Goal: Entertainment & Leisure: Consume media (video, audio)

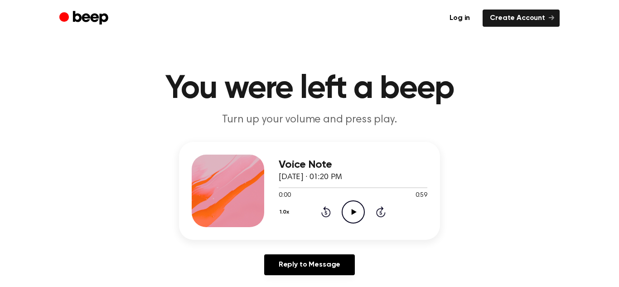
click at [349, 206] on icon "Play Audio" at bounding box center [353, 211] width 23 height 23
click at [349, 206] on icon "Pause Audio" at bounding box center [353, 211] width 23 height 23
click at [355, 213] on icon "Play Audio" at bounding box center [353, 211] width 23 height 23
click at [355, 213] on icon "Pause Audio" at bounding box center [353, 211] width 23 height 23
click at [321, 211] on icon "Rewind 5 seconds" at bounding box center [326, 212] width 10 height 12
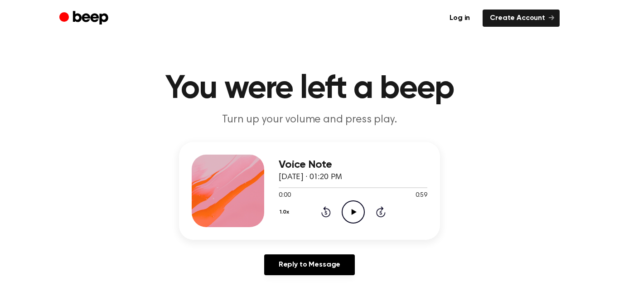
click at [354, 207] on icon "Play Audio" at bounding box center [353, 211] width 23 height 23
click at [348, 201] on icon "Pause Audio" at bounding box center [353, 211] width 23 height 23
click at [347, 217] on icon "Play Audio" at bounding box center [353, 211] width 23 height 23
click at [347, 217] on icon "Pause Audio" at bounding box center [353, 211] width 23 height 23
click at [349, 202] on icon "Play Audio" at bounding box center [353, 211] width 23 height 23
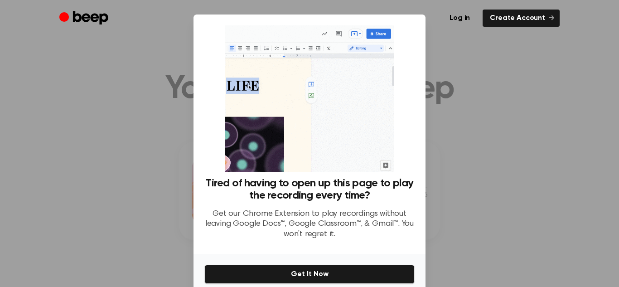
click at [455, 224] on div at bounding box center [309, 143] width 619 height 287
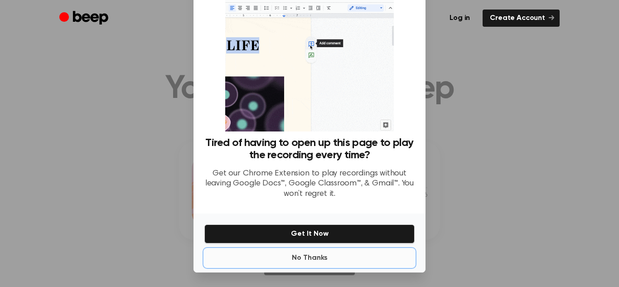
click at [304, 258] on button "No Thanks" at bounding box center [309, 258] width 210 height 18
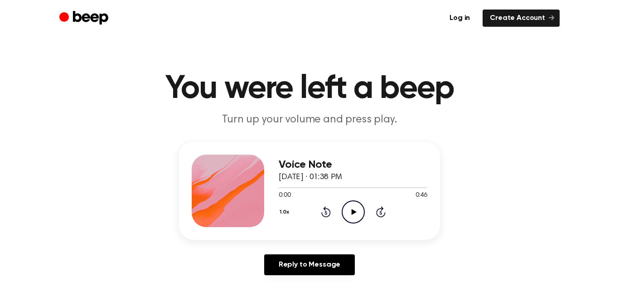
click at [353, 213] on icon "Play Audio" at bounding box center [353, 211] width 23 height 23
click at [350, 223] on circle at bounding box center [353, 212] width 22 height 22
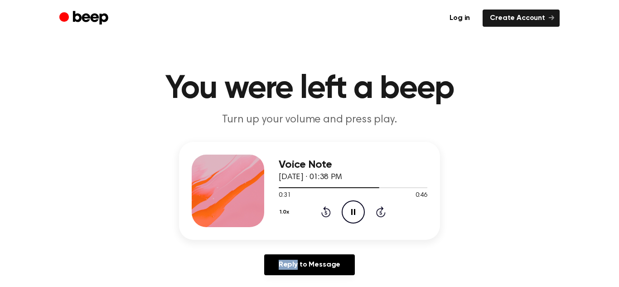
click at [350, 223] on circle at bounding box center [353, 212] width 22 height 22
click at [350, 210] on icon "Pause Audio" at bounding box center [353, 211] width 23 height 23
click at [350, 210] on icon "Play Audio" at bounding box center [353, 211] width 23 height 23
click at [400, 233] on div "Voice Note August 17, 2024 · 01:38 PM 0:34 0:46 Your browser does not support t…" at bounding box center [309, 191] width 261 height 98
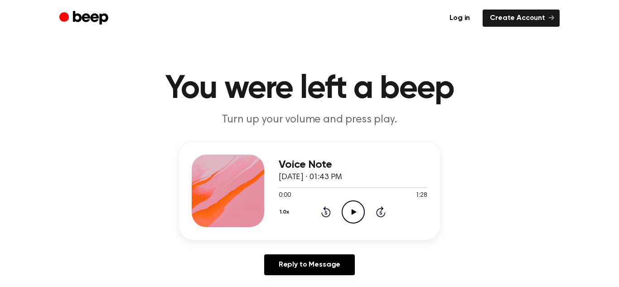
click at [359, 208] on icon "Play Audio" at bounding box center [353, 211] width 23 height 23
click at [351, 218] on icon "Play Audio" at bounding box center [353, 211] width 23 height 23
click at [348, 203] on icon "Play Audio" at bounding box center [353, 211] width 23 height 23
click at [359, 226] on div "Voice Note August 17, 2024 · 02:05 PM 0:00 0:40 Your browser does not support t…" at bounding box center [353, 191] width 149 height 73
click at [351, 213] on icon at bounding box center [353, 212] width 5 height 6
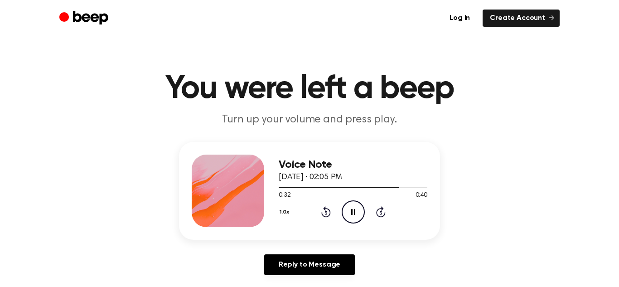
click at [361, 214] on icon "Pause Audio" at bounding box center [353, 211] width 23 height 23
click at [361, 214] on icon "Play Audio" at bounding box center [353, 211] width 23 height 23
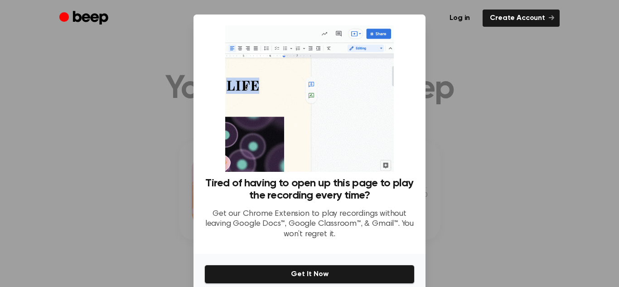
click at [479, 125] on div at bounding box center [309, 143] width 619 height 287
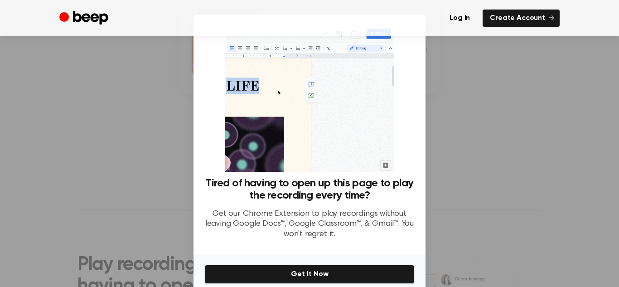
scroll to position [40, 0]
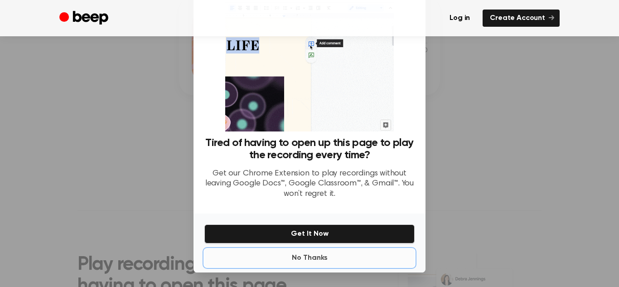
click at [300, 254] on button "No Thanks" at bounding box center [309, 258] width 210 height 18
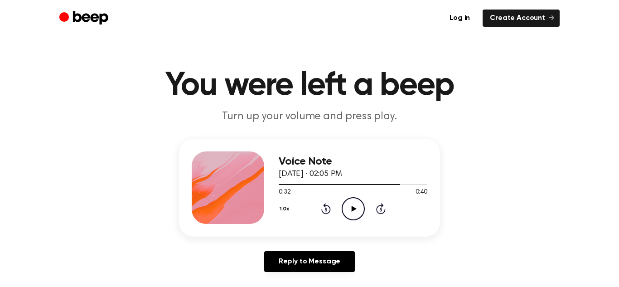
scroll to position [4, 0]
click at [350, 202] on icon "Play Audio" at bounding box center [353, 208] width 23 height 23
click at [426, 186] on span at bounding box center [423, 183] width 7 height 7
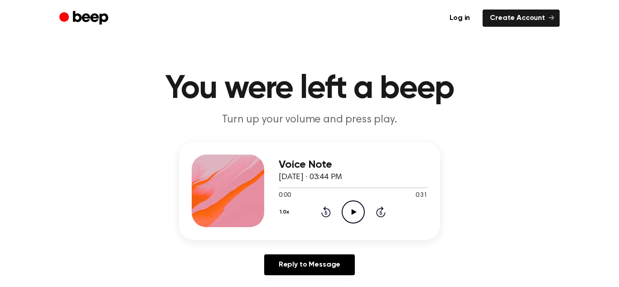
click at [342, 203] on icon "Play Audio" at bounding box center [353, 211] width 23 height 23
click at [281, 188] on div at bounding box center [353, 187] width 149 height 7
click at [285, 189] on div at bounding box center [353, 187] width 149 height 7
click at [287, 188] on div at bounding box center [353, 187] width 149 height 7
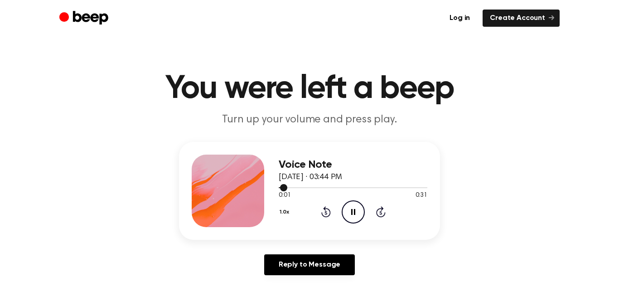
click at [287, 188] on div at bounding box center [353, 187] width 149 height 7
click at [282, 186] on div at bounding box center [353, 187] width 149 height 7
click at [287, 186] on div at bounding box center [353, 187] width 149 height 7
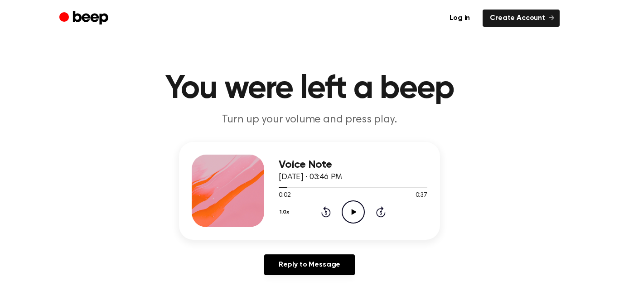
click at [344, 207] on icon "Play Audio" at bounding box center [353, 211] width 23 height 23
click at [283, 187] on div at bounding box center [353, 187] width 149 height 1
click at [340, 208] on div "1.0x Rewind 5 seconds Play Audio Skip 5 seconds" at bounding box center [353, 211] width 149 height 23
click at [343, 208] on circle at bounding box center [353, 212] width 22 height 22
click at [290, 187] on div at bounding box center [353, 187] width 149 height 1
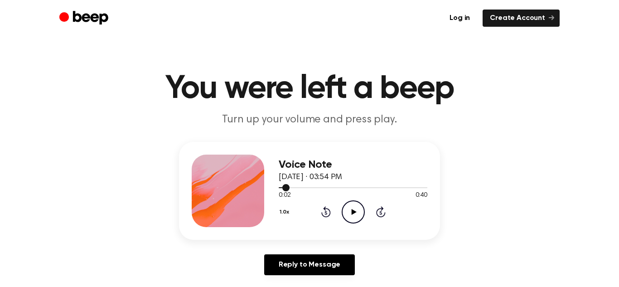
click at [281, 187] on div at bounding box center [284, 187] width 11 height 1
click at [286, 188] on div at bounding box center [353, 187] width 149 height 7
click at [350, 218] on icon "Play Audio" at bounding box center [353, 211] width 23 height 23
click at [286, 218] on button "1.0x" at bounding box center [286, 211] width 14 height 15
click at [284, 208] on button "1.0x" at bounding box center [286, 211] width 14 height 15
